Goal: Find specific page/section: Find specific page/section

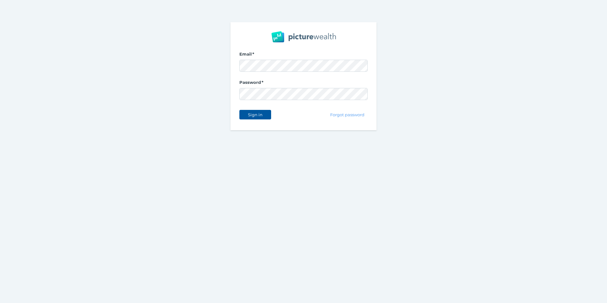
click at [260, 110] on button "Sign in" at bounding box center [255, 115] width 32 height 10
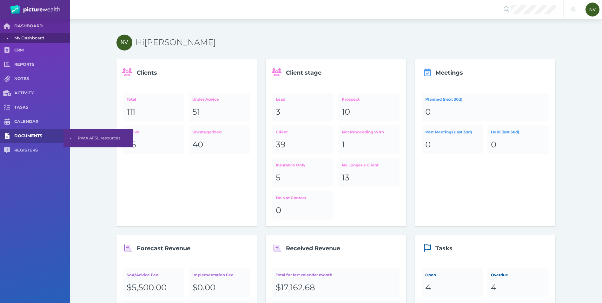
click at [32, 133] on link "DOCUMENTS" at bounding box center [35, 136] width 70 height 14
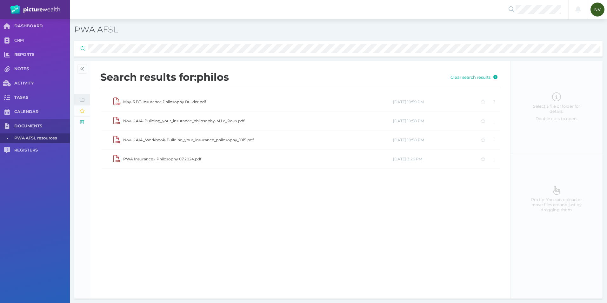
click at [252, 196] on div "Search results for: philos Clear search results May-3.BT-Insurance Philosophy B…" at bounding box center [300, 179] width 420 height 237
